Goal: Book appointment/travel/reservation

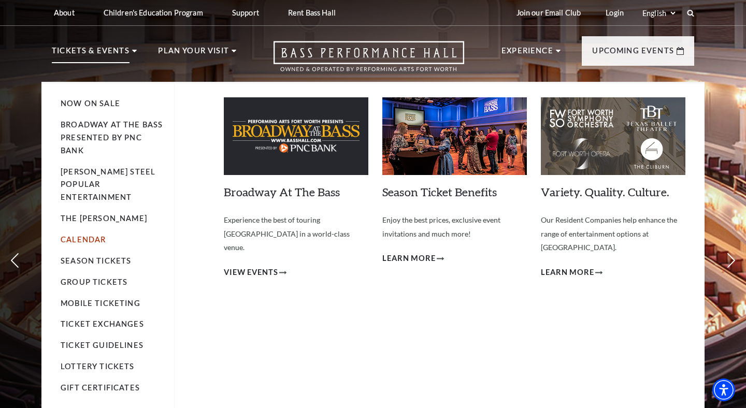
click at [100, 235] on link "Calendar" at bounding box center [83, 239] width 45 height 9
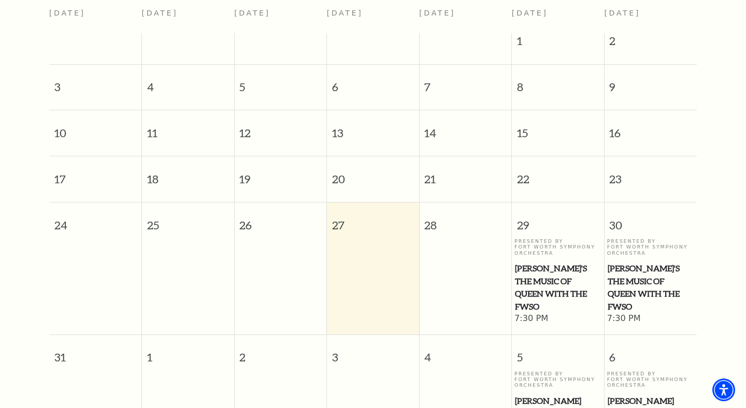
scroll to position [293, 0]
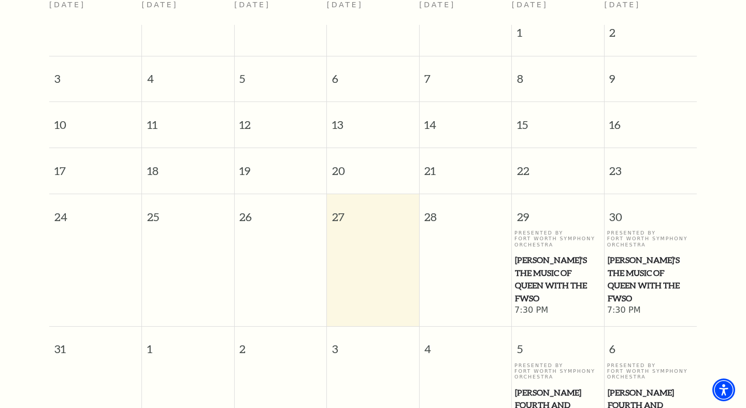
click at [645, 254] on span "[PERSON_NAME]'s The Music of Queen with the FWSO" at bounding box center [651, 279] width 87 height 51
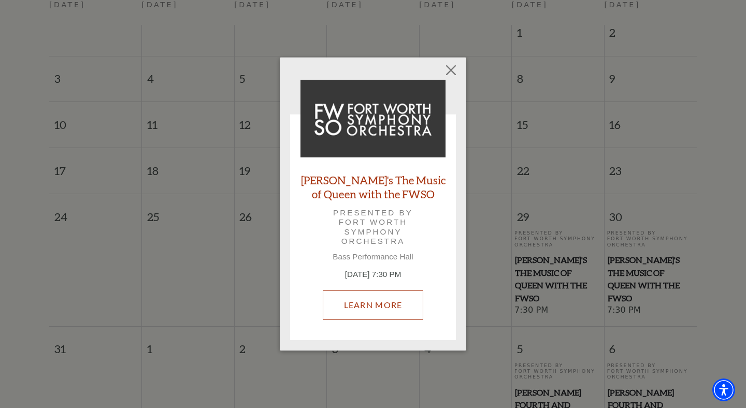
click at [386, 301] on link "Learn More" at bounding box center [373, 305] width 101 height 29
